Goal: Task Accomplishment & Management: Use online tool/utility

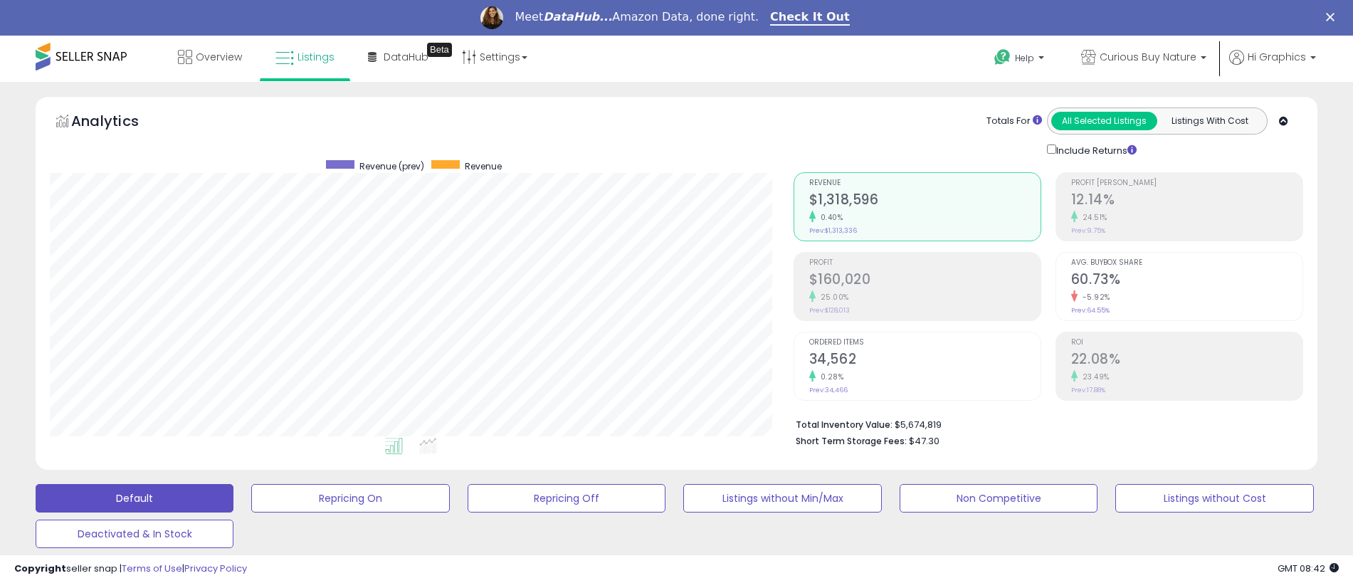
scroll to position [292, 744]
click at [1151, 57] on span "Curious Buy Nature" at bounding box center [1148, 57] width 97 height 14
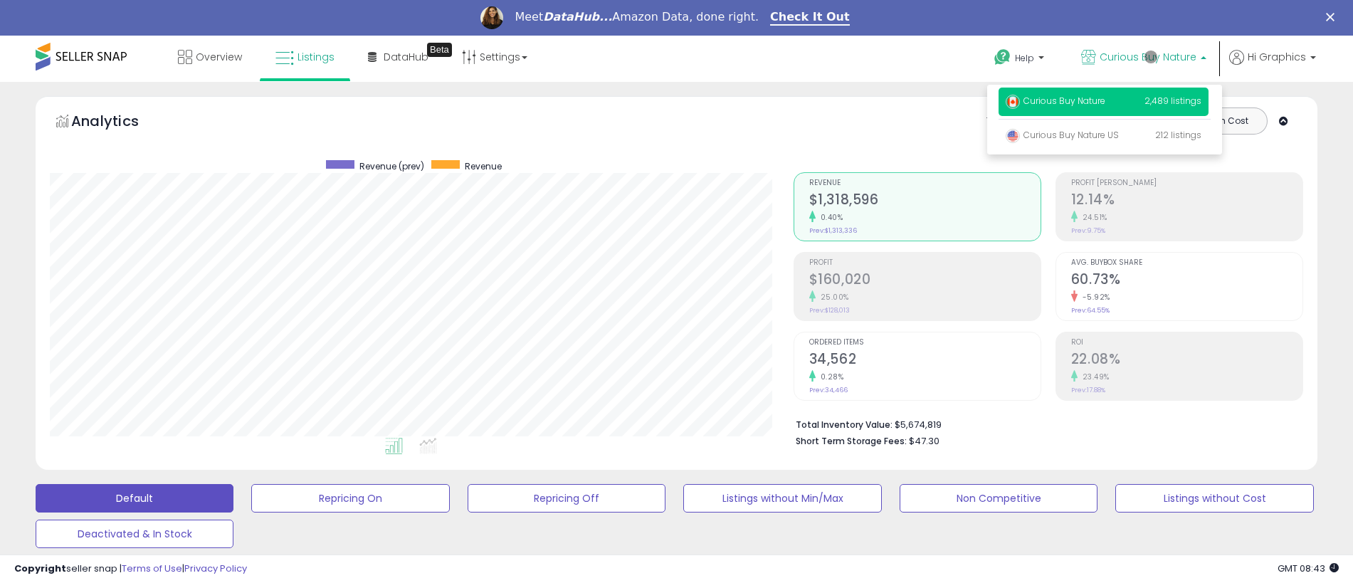
click at [1106, 103] on p "Curious Buy Nature 2,489 listings" at bounding box center [1104, 102] width 210 height 28
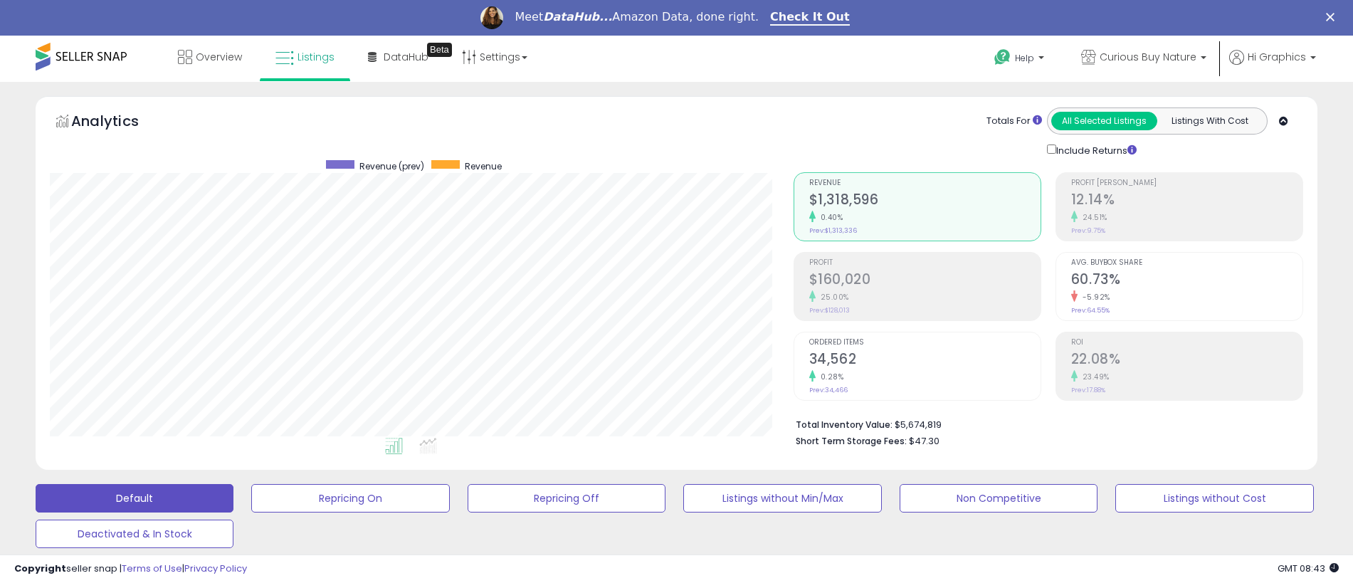
scroll to position [352, 0]
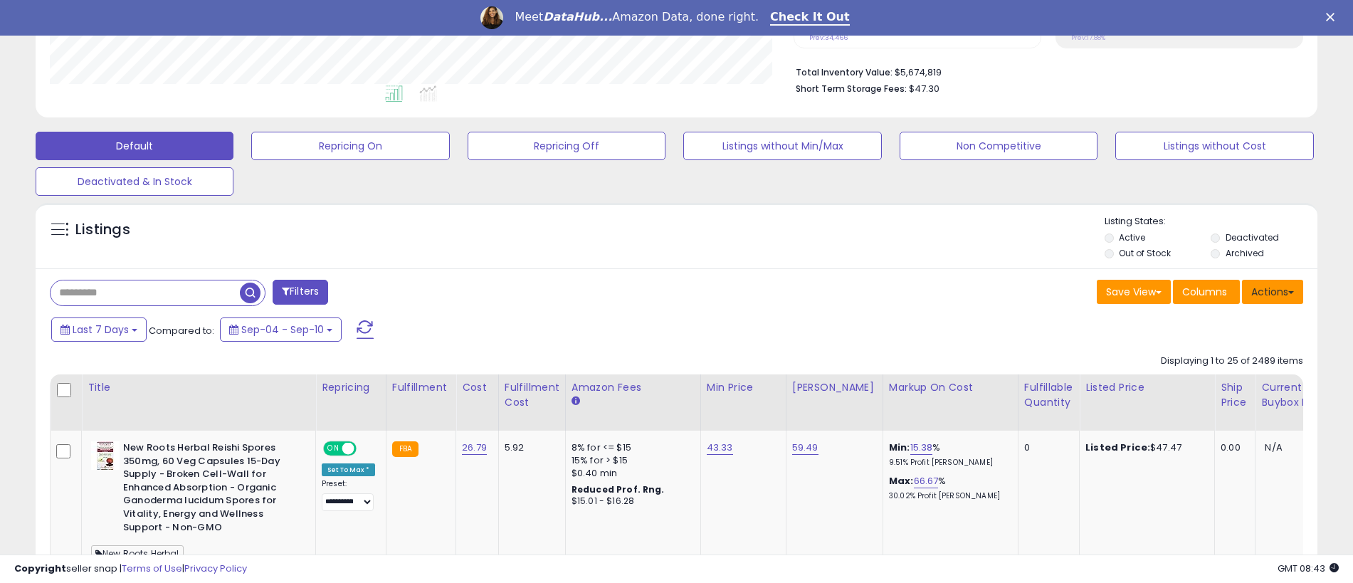
click at [1273, 291] on button "Actions" at bounding box center [1272, 292] width 61 height 24
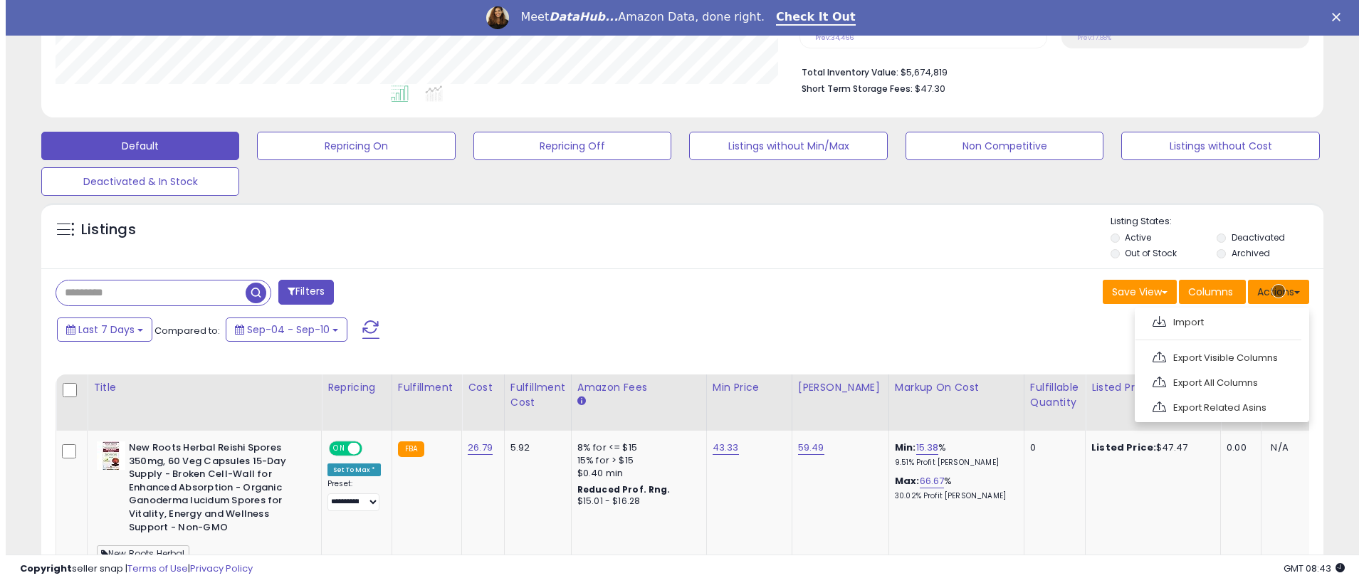
scroll to position [382, 0]
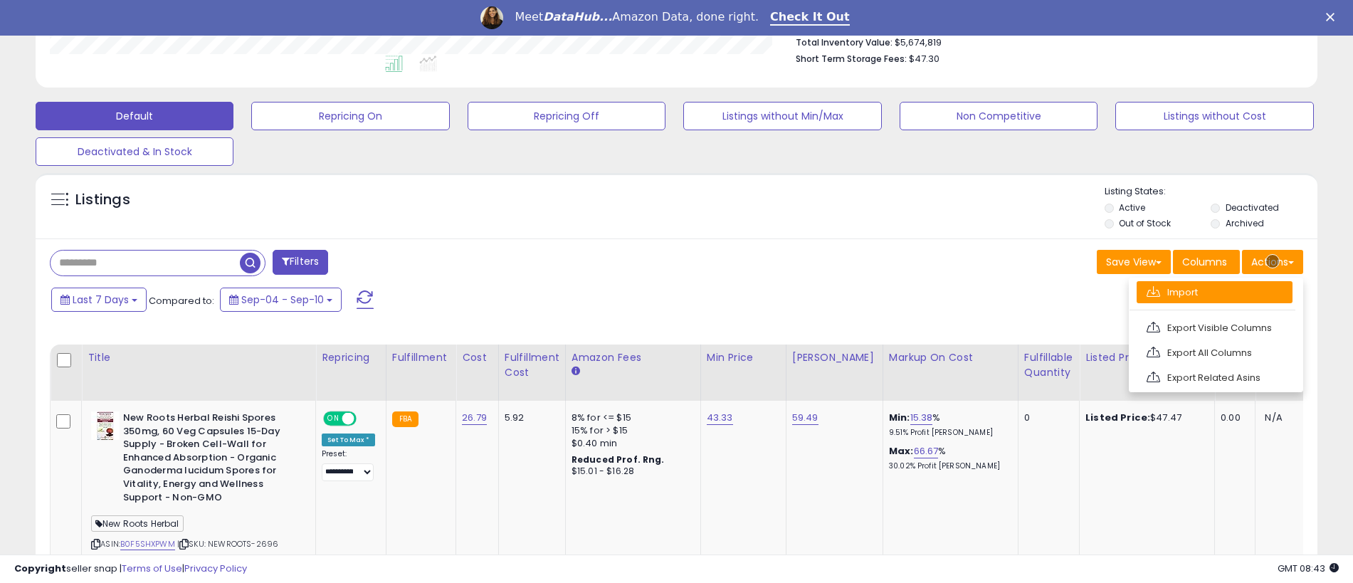
click at [1214, 292] on link "Import" at bounding box center [1215, 292] width 156 height 22
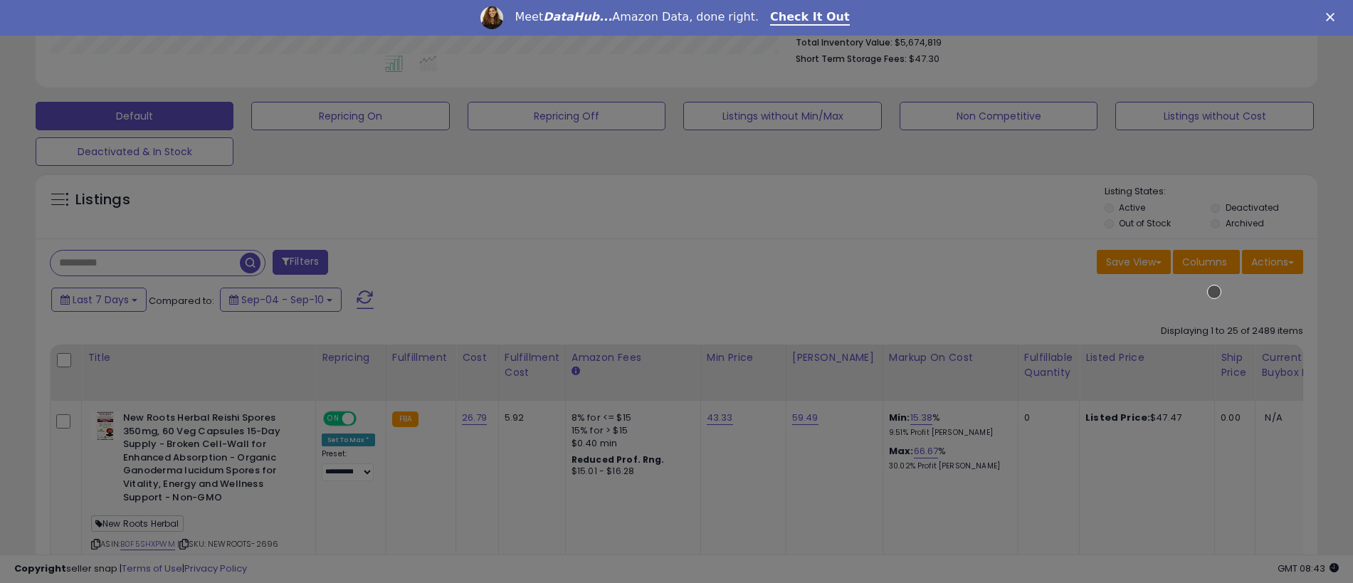
scroll to position [292, 750]
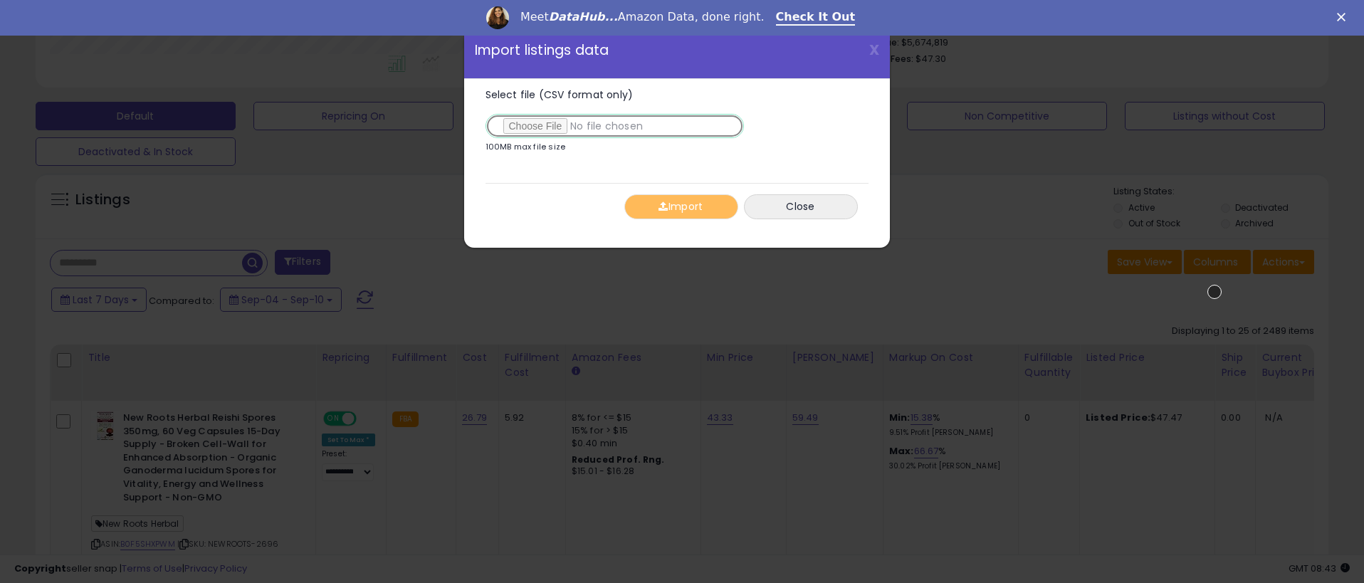
click at [612, 126] on input "Select file (CSV format only)" at bounding box center [615, 126] width 258 height 24
type input "**********"
click at [681, 206] on button "Import" at bounding box center [681, 206] width 114 height 25
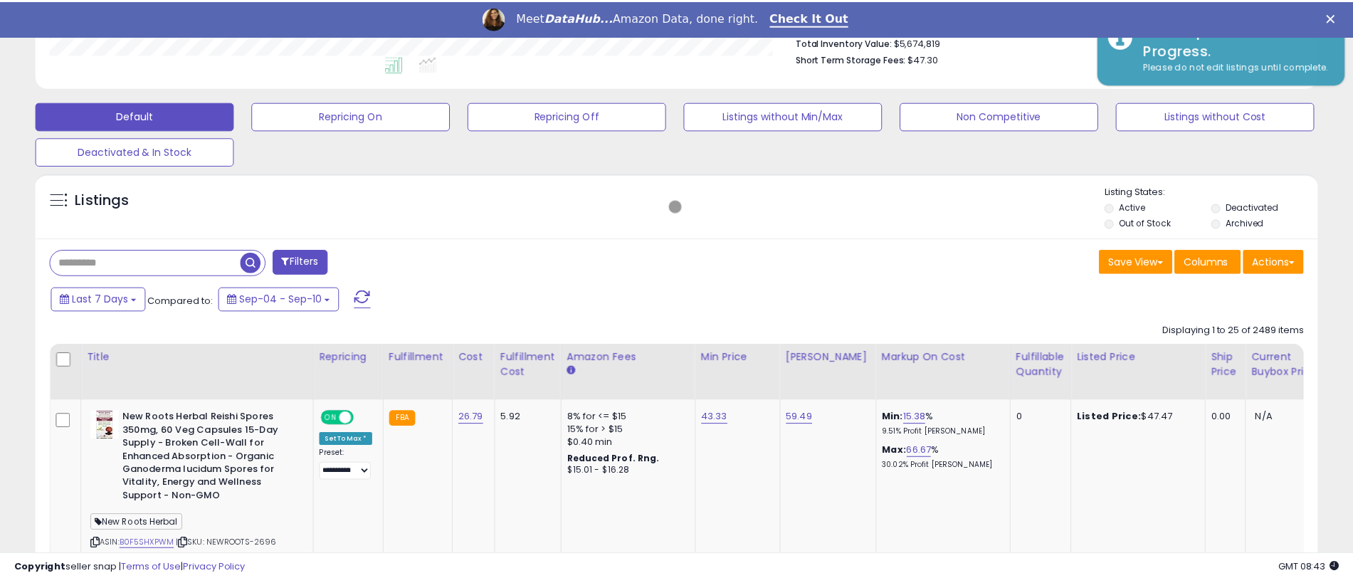
scroll to position [711597, 711145]
